Goal: Find specific page/section: Find specific page/section

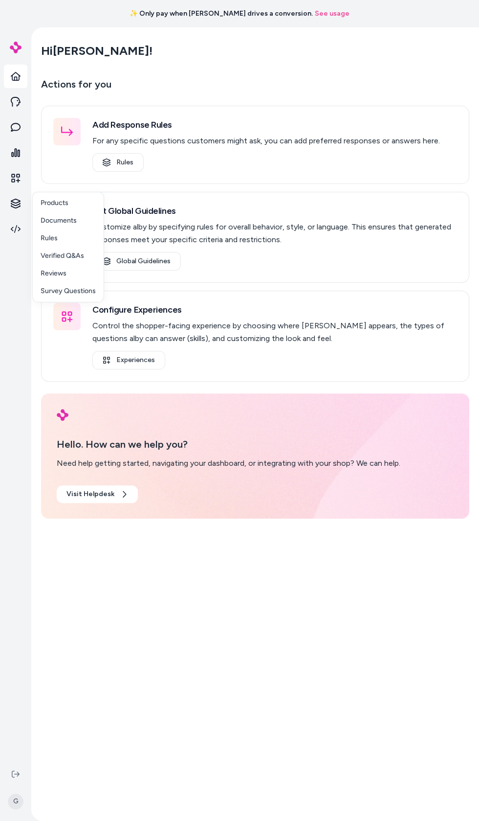
click at [16, 203] on html "✨ Only pay when [PERSON_NAME] drives a conversion. See usage G Hi [PERSON_NAME]…" at bounding box center [239, 410] width 479 height 821
click at [63, 201] on p "Products" at bounding box center [55, 203] width 28 height 10
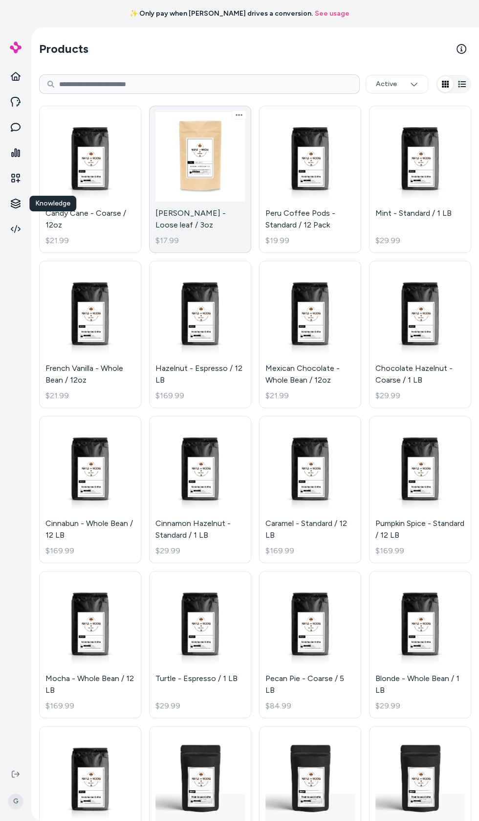
click at [205, 196] on link "[PERSON_NAME] - Loose leaf / 3oz $17.99" at bounding box center [200, 179] width 102 height 147
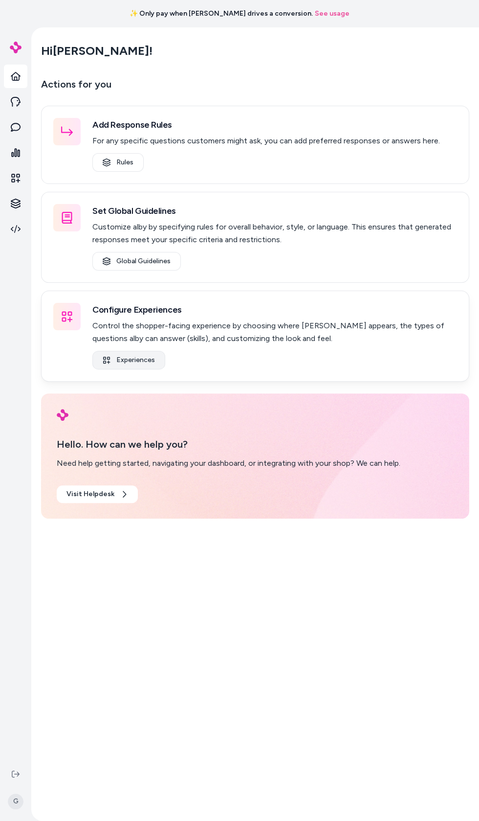
click at [149, 367] on link "Experiences" at bounding box center [128, 360] width 73 height 19
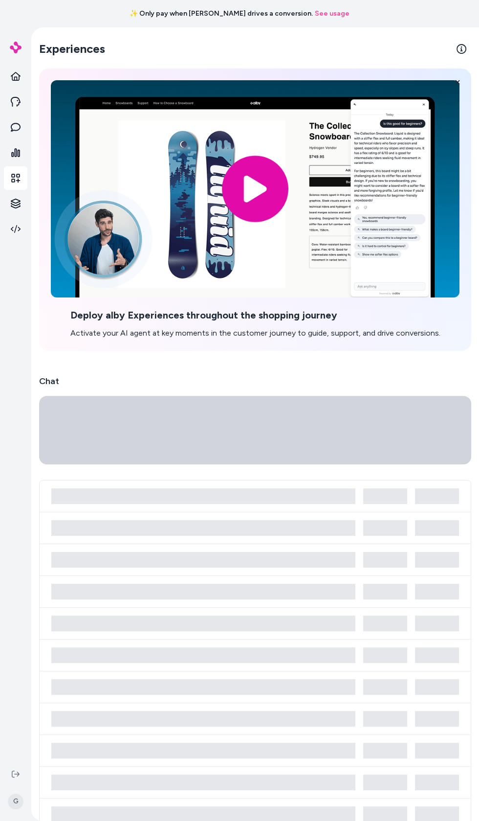
click at [142, 359] on div "Experiences Deploy alby Experiences throughout the shopping journey Activate yo…" at bounding box center [255, 575] width 448 height 1097
